Goal: Task Accomplishment & Management: Manage account settings

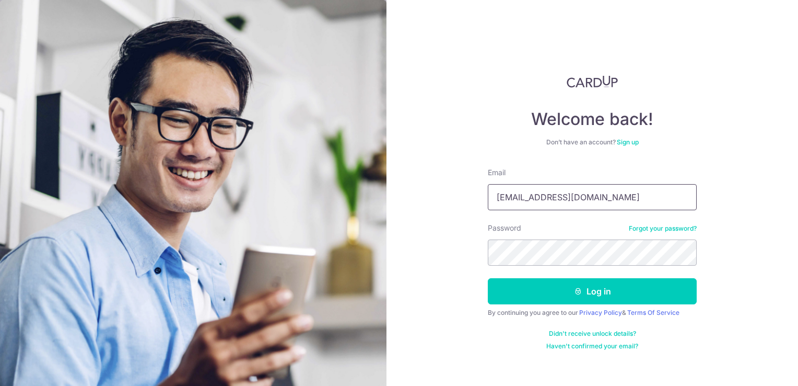
click at [623, 201] on input "[EMAIL_ADDRESS][DOMAIN_NAME]" at bounding box center [592, 197] width 209 height 26
type input "[EMAIL_ADDRESS][DOMAIN_NAME]"
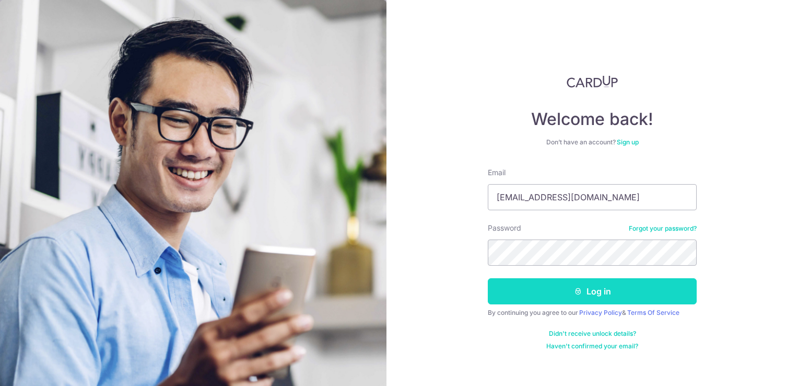
click at [598, 287] on button "Log in" at bounding box center [592, 291] width 209 height 26
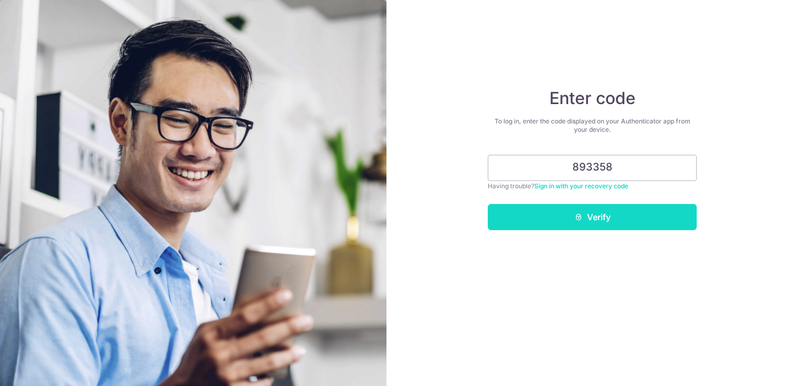
type input "893358"
click at [599, 219] on button "Verify" at bounding box center [592, 217] width 209 height 26
